Goal: Information Seeking & Learning: Learn about a topic

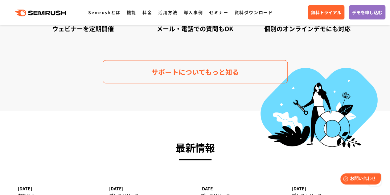
scroll to position [1790, 0]
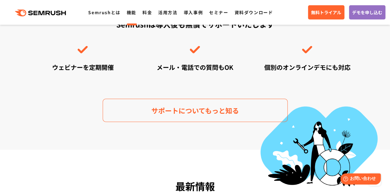
click at [130, 14] on link "機能" at bounding box center [132, 12] width 10 height 6
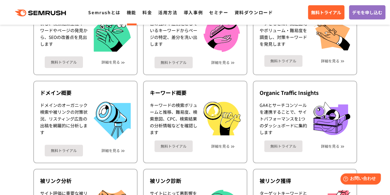
scroll to position [216, 0]
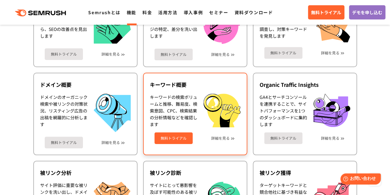
click at [180, 92] on div "キーワード概要 キーワードの検索ボリュームと推移、難易度、検索意図、CPC、検索結果の分析情報などを確認します 無料トライアル 詳細を見る" at bounding box center [195, 114] width 104 height 82
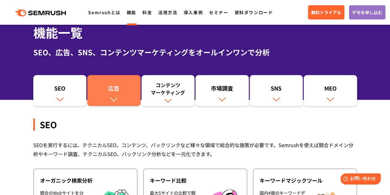
scroll to position [31, 0]
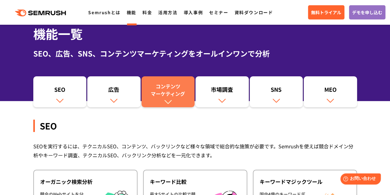
click at [169, 90] on div "コンテンツ マーケティング" at bounding box center [168, 89] width 47 height 15
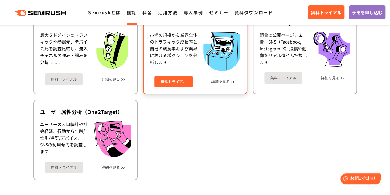
scroll to position [1079, 0]
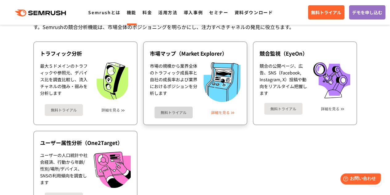
click at [224, 113] on link "詳細を見る" at bounding box center [220, 112] width 19 height 4
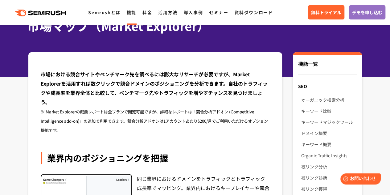
scroll to position [31, 0]
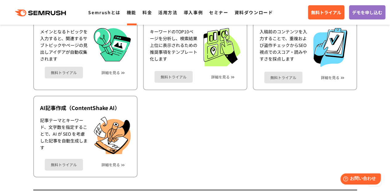
scroll to position [801, 0]
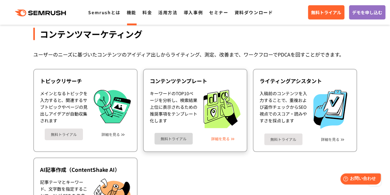
click at [223, 140] on link "詳細を見る" at bounding box center [220, 138] width 19 height 4
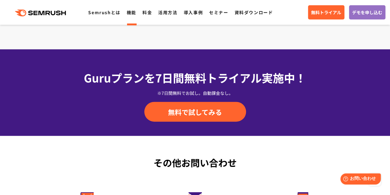
scroll to position [710, 0]
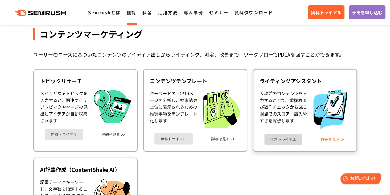
click at [328, 140] on link "詳細を見る" at bounding box center [330, 139] width 19 height 4
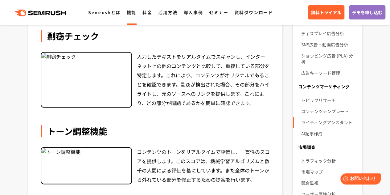
scroll to position [278, 0]
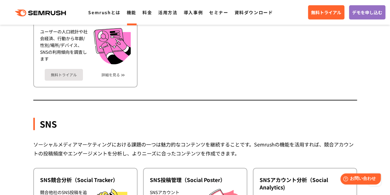
scroll to position [1172, 0]
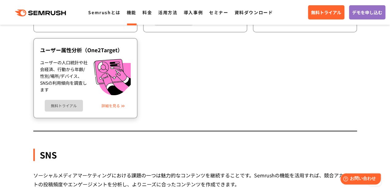
click at [104, 106] on link "詳細を見る" at bounding box center [111, 105] width 19 height 4
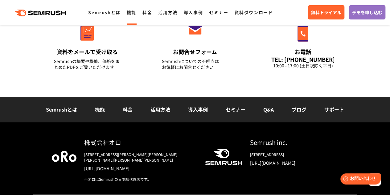
scroll to position [818, 0]
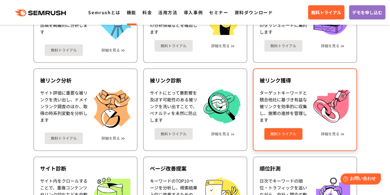
scroll to position [307, 0]
